Goal: Find specific page/section: Find specific page/section

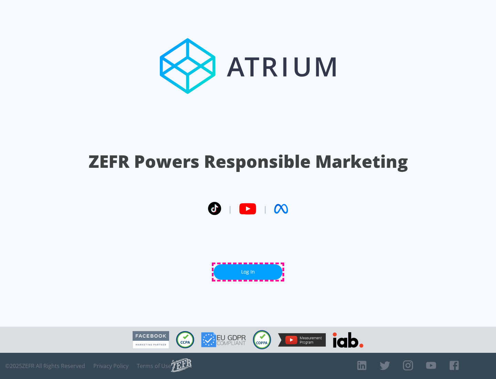
click at [248, 272] on link "Log In" at bounding box center [247, 271] width 69 height 15
